Goal: Task Accomplishment & Management: Use online tool/utility

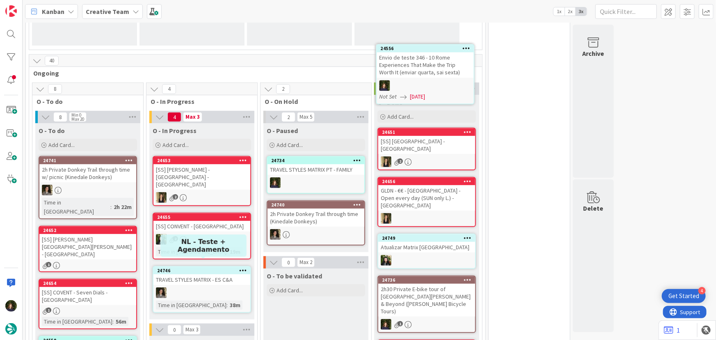
scroll to position [151, 0]
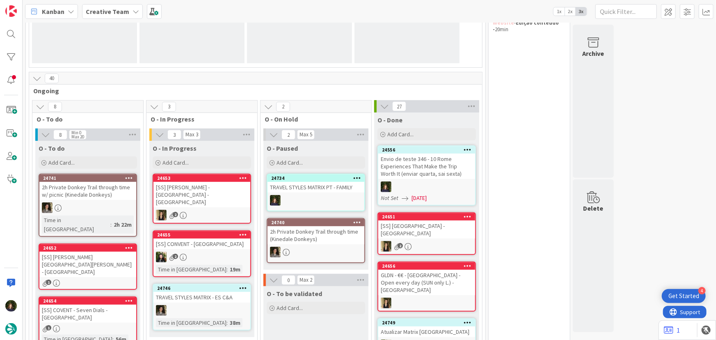
click at [434, 176] on div "Envio de teste 346 - 10 Rome Experiences That Make the Trip Worth It (enviar qu…" at bounding box center [426, 165] width 97 height 25
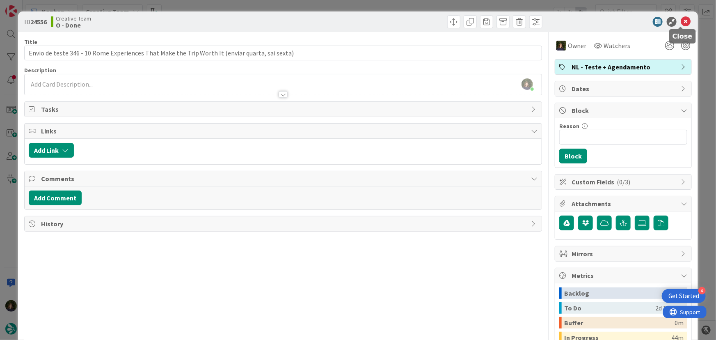
drag, startPoint x: 680, startPoint y: 22, endPoint x: 642, endPoint y: 51, distance: 47.3
click at [680, 22] on icon at bounding box center [685, 22] width 10 height 10
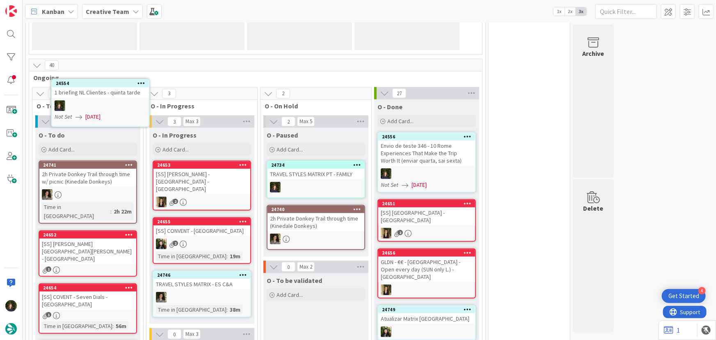
scroll to position [142, 0]
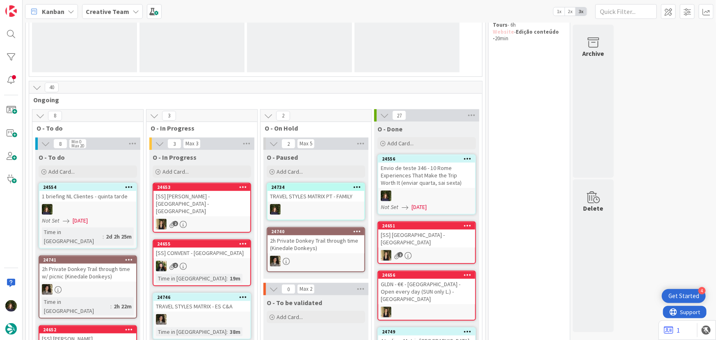
click at [99, 205] on div at bounding box center [87, 209] width 97 height 11
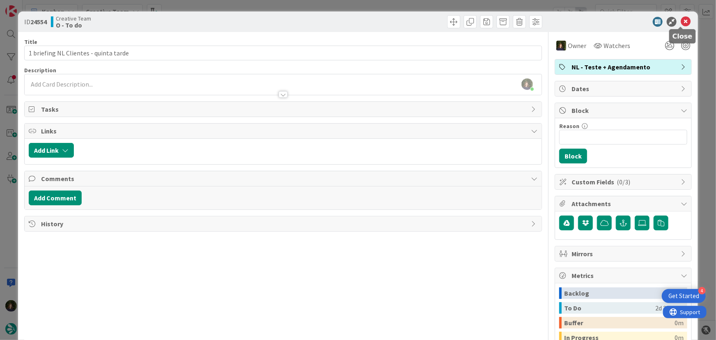
drag, startPoint x: 681, startPoint y: 22, endPoint x: 594, endPoint y: 71, distance: 99.2
click at [681, 22] on icon at bounding box center [685, 22] width 10 height 10
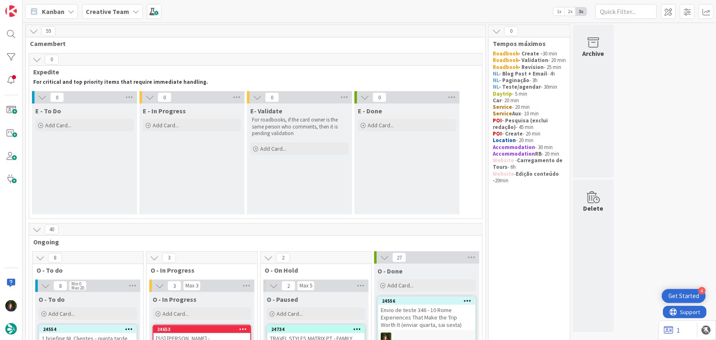
click at [112, 14] on b "Creative Team" at bounding box center [107, 11] width 43 height 8
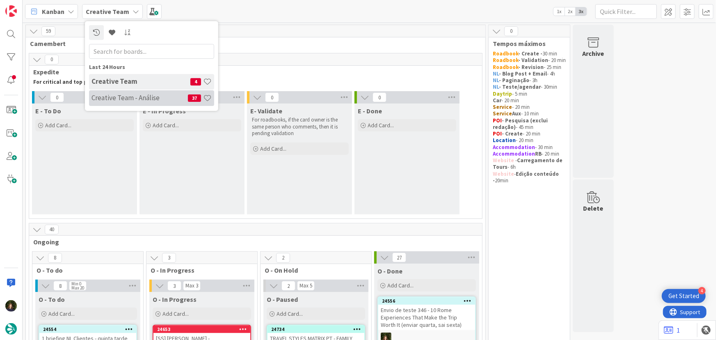
click at [116, 97] on h4 "Creative Team - Análise" at bounding box center [139, 98] width 96 height 8
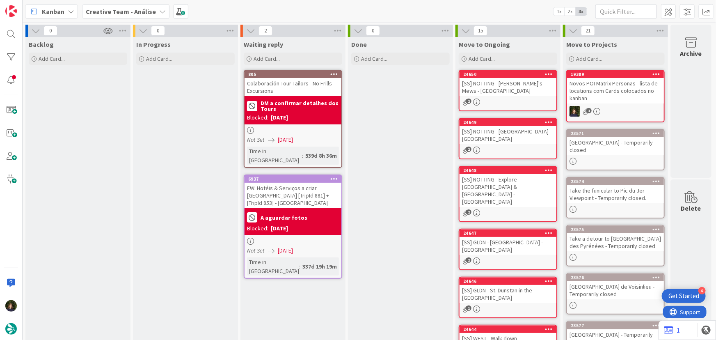
click at [122, 11] on b "Creative Team - Análise" at bounding box center [121, 11] width 70 height 8
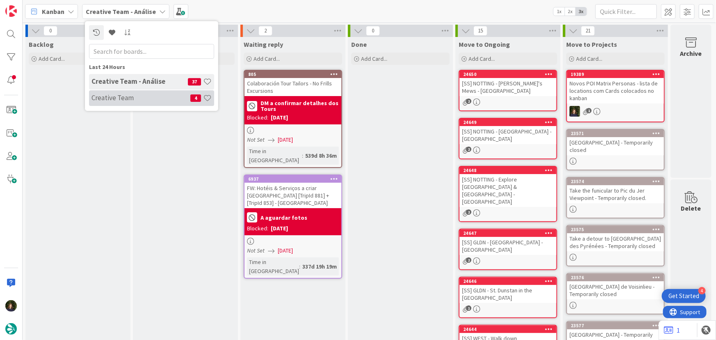
click at [130, 99] on h4 "Creative Team" at bounding box center [140, 98] width 99 height 8
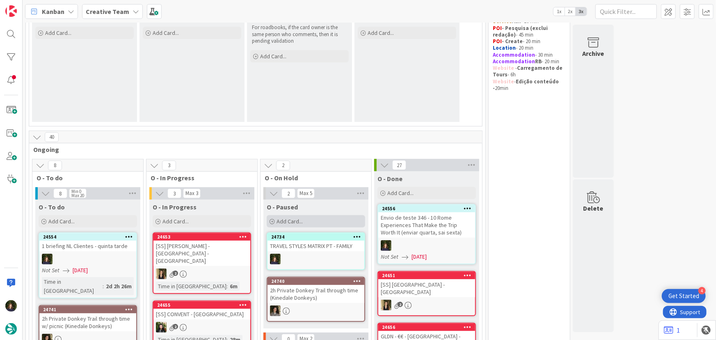
scroll to position [149, 0]
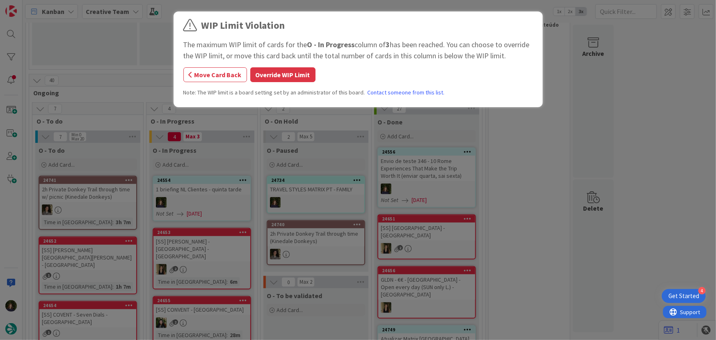
click at [272, 66] on div "WIP Limit Violation The maximum WIP limit of cards for the O - In Progress colu…" at bounding box center [357, 60] width 349 height 85
click at [272, 77] on button "Override WIP Limit" at bounding box center [282, 74] width 65 height 15
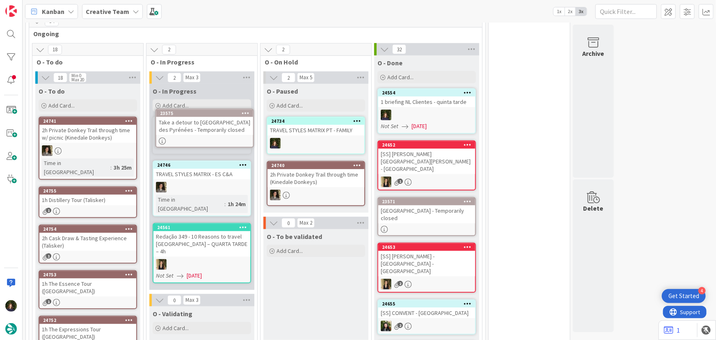
scroll to position [208, 0]
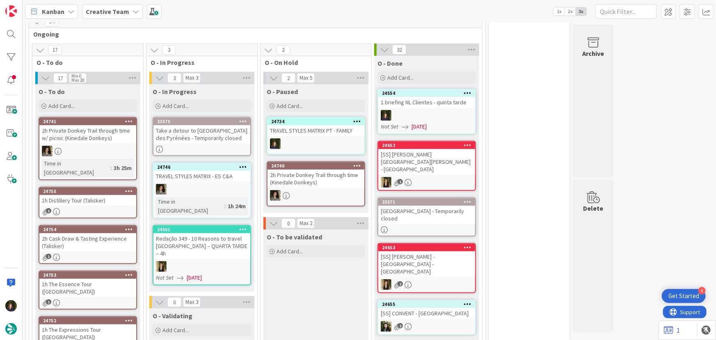
click at [206, 140] on div "Take a detour to [GEOGRAPHIC_DATA] des Pyrénées - Temporarily closed" at bounding box center [201, 134] width 97 height 18
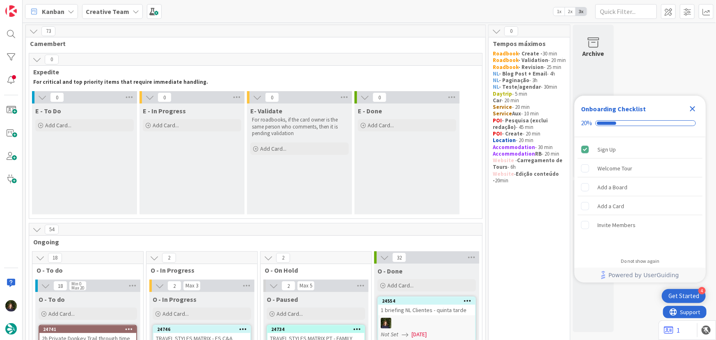
click at [692, 107] on icon "Close Checklist" at bounding box center [692, 108] width 5 height 5
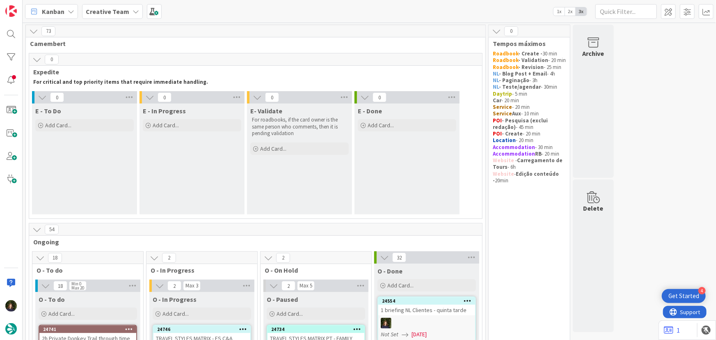
scroll to position [149, 0]
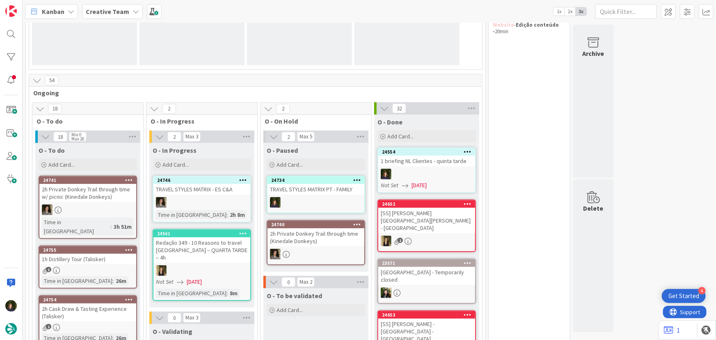
click at [409, 173] on div at bounding box center [426, 174] width 97 height 11
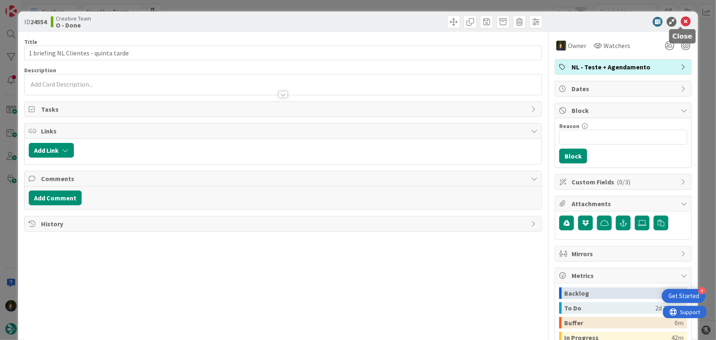
click at [680, 21] on icon at bounding box center [685, 22] width 10 height 10
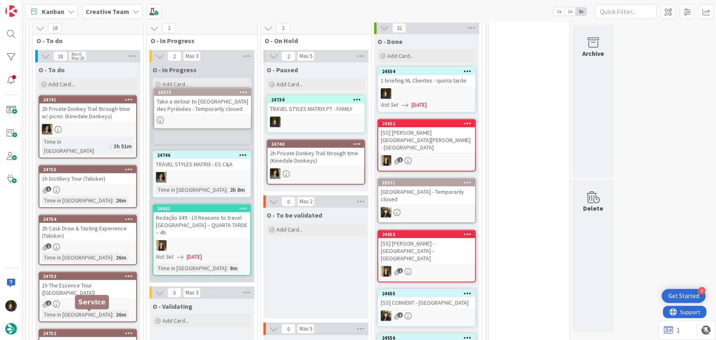
scroll to position [225, 0]
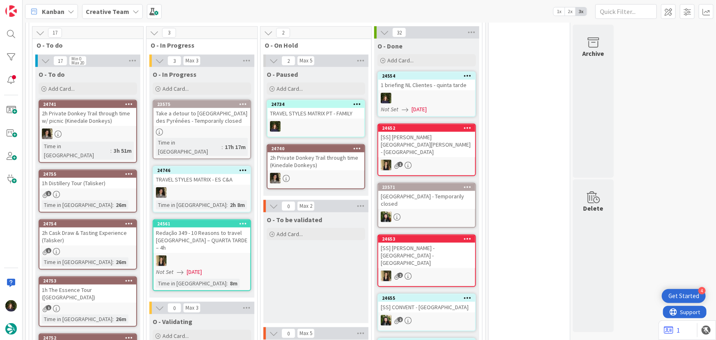
click at [200, 123] on div "Take a detour to [GEOGRAPHIC_DATA] des Pyrénées - Temporarily closed" at bounding box center [201, 117] width 97 height 18
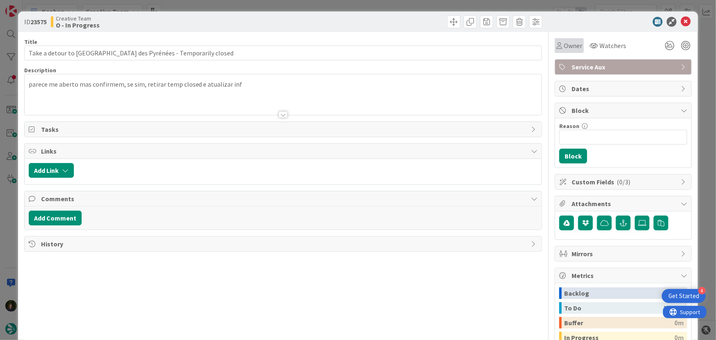
click at [567, 46] on span "Owner" at bounding box center [573, 46] width 18 height 10
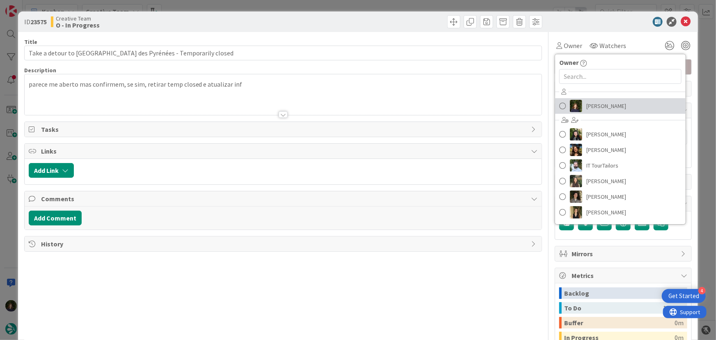
click at [595, 107] on span "[PERSON_NAME]" at bounding box center [606, 106] width 40 height 12
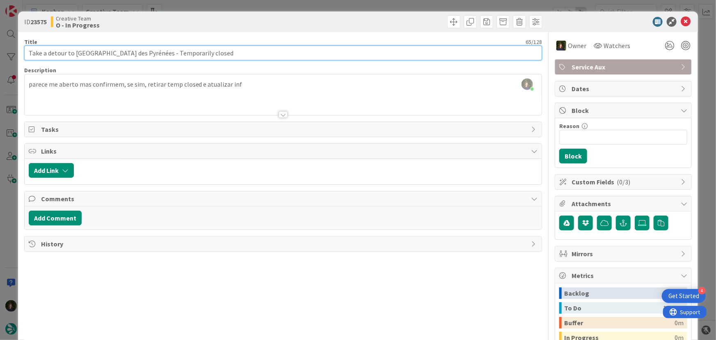
drag, startPoint x: 28, startPoint y: 52, endPoint x: 150, endPoint y: 51, distance: 122.2
click at [150, 51] on input "Take a detour to [GEOGRAPHIC_DATA] des Pyrénées - Temporarily closed" at bounding box center [283, 53] width 518 height 15
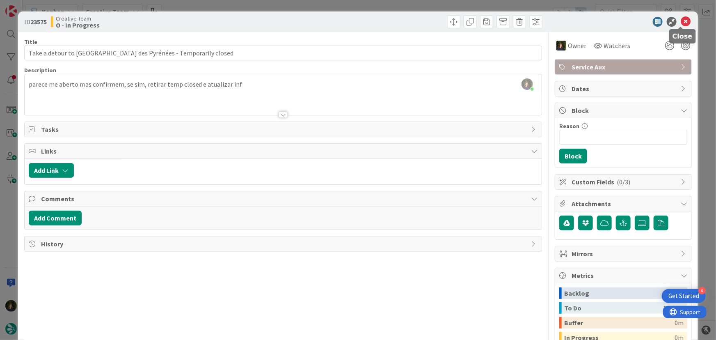
click at [680, 21] on icon at bounding box center [685, 22] width 10 height 10
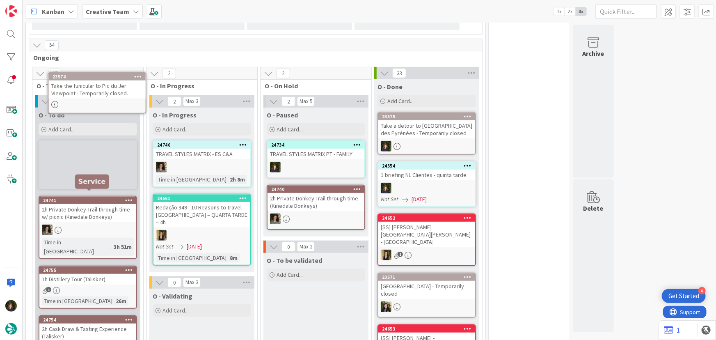
scroll to position [181, 0]
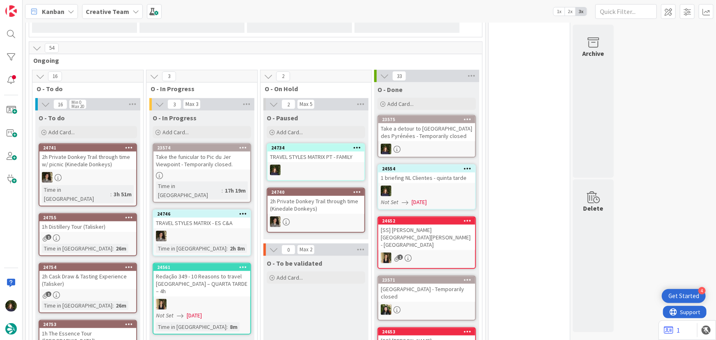
click at [205, 158] on div "Take the funicular to Pic du Jer Viewpoint - Temporarily closed." at bounding box center [201, 160] width 97 height 18
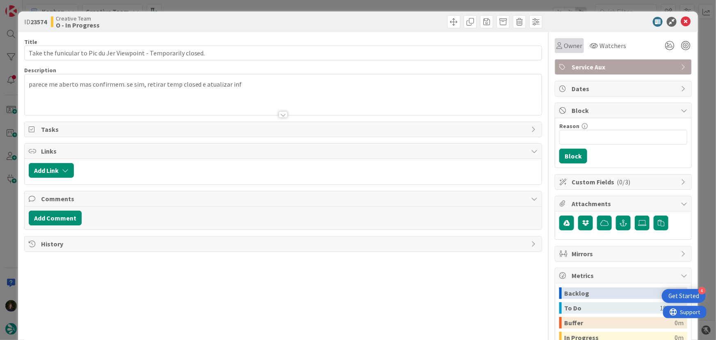
click at [574, 46] on span "Owner" at bounding box center [573, 46] width 18 height 10
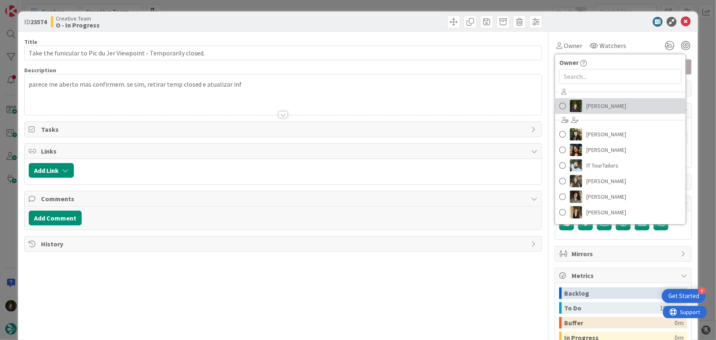
click at [591, 103] on span "[PERSON_NAME]" at bounding box center [606, 106] width 40 height 12
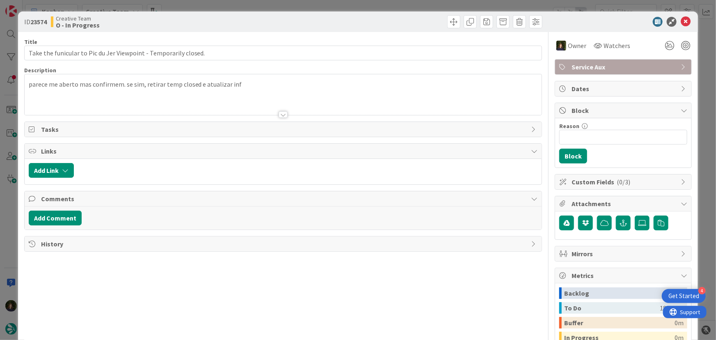
click at [66, 102] on div at bounding box center [283, 104] width 517 height 21
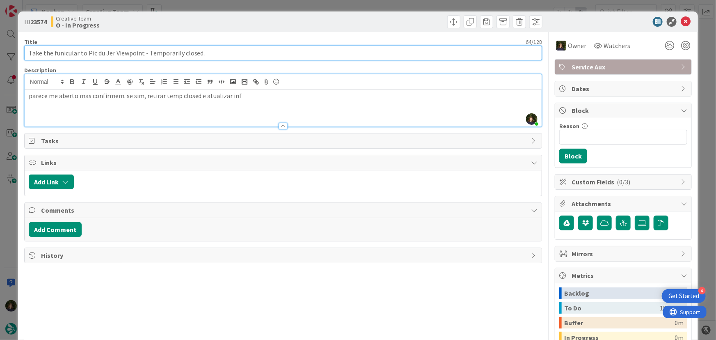
drag, startPoint x: 86, startPoint y: 51, endPoint x: 141, endPoint y: 53, distance: 54.6
click at [141, 53] on input "Take the funicular to Pic du Jer Viewpoint - Temporarily closed." at bounding box center [283, 53] width 518 height 15
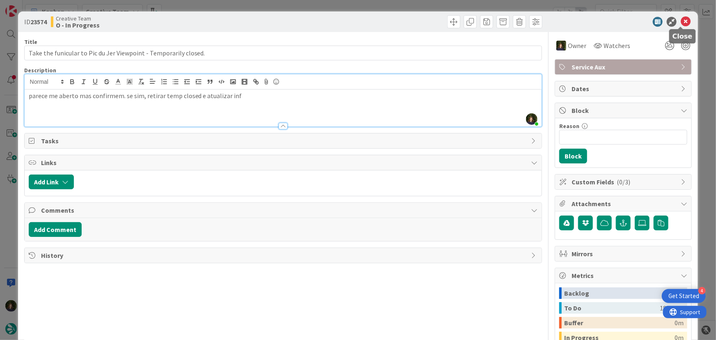
click at [681, 22] on icon at bounding box center [685, 22] width 10 height 10
